Goal: Check status: Check status

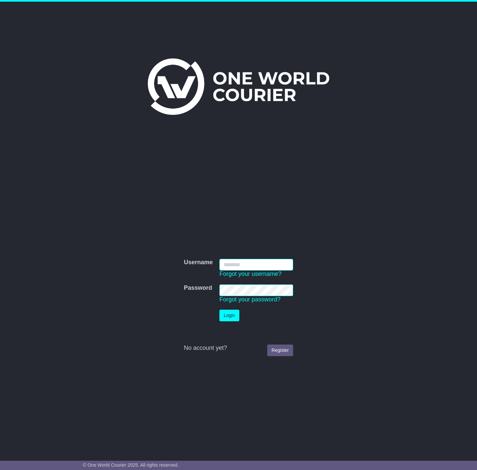
type input "**********"
click at [228, 316] on button "Login" at bounding box center [229, 316] width 20 height 12
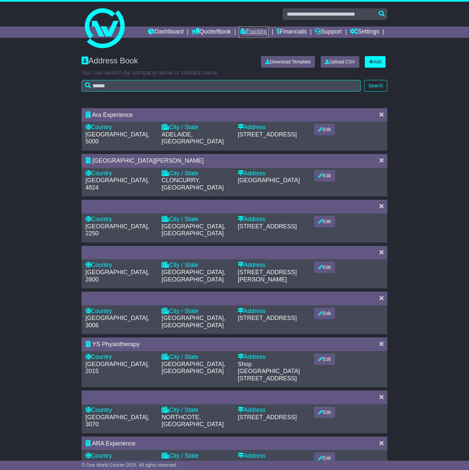
click at [247, 27] on link "Tracking" at bounding box center [253, 32] width 29 height 11
